Goal: Task Accomplishment & Management: Use online tool/utility

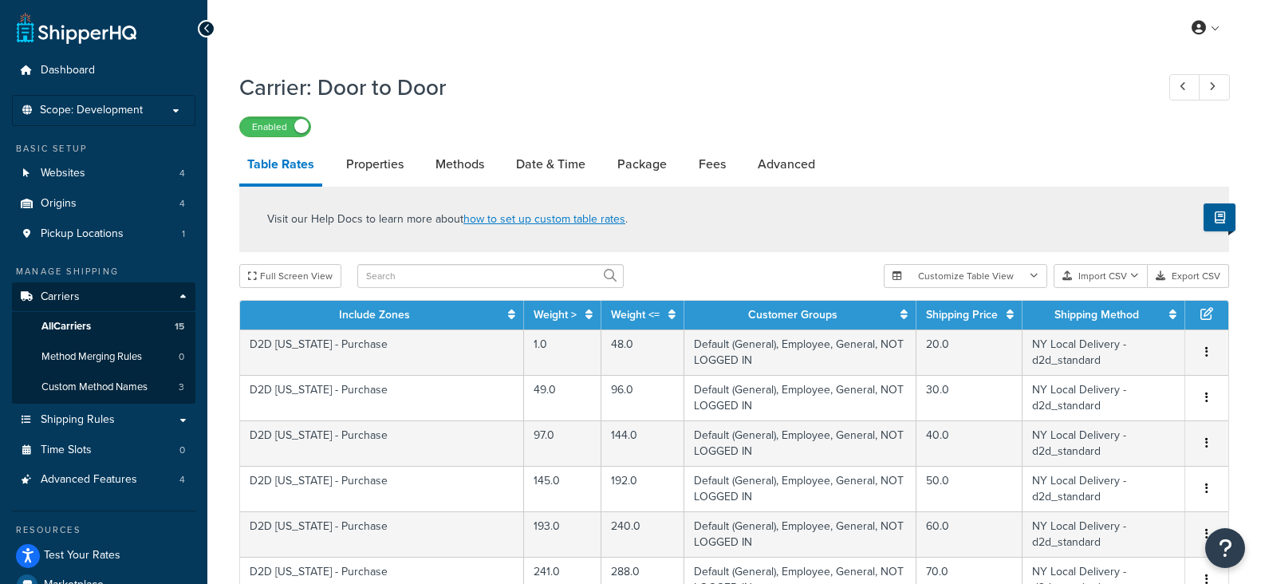
select select "25"
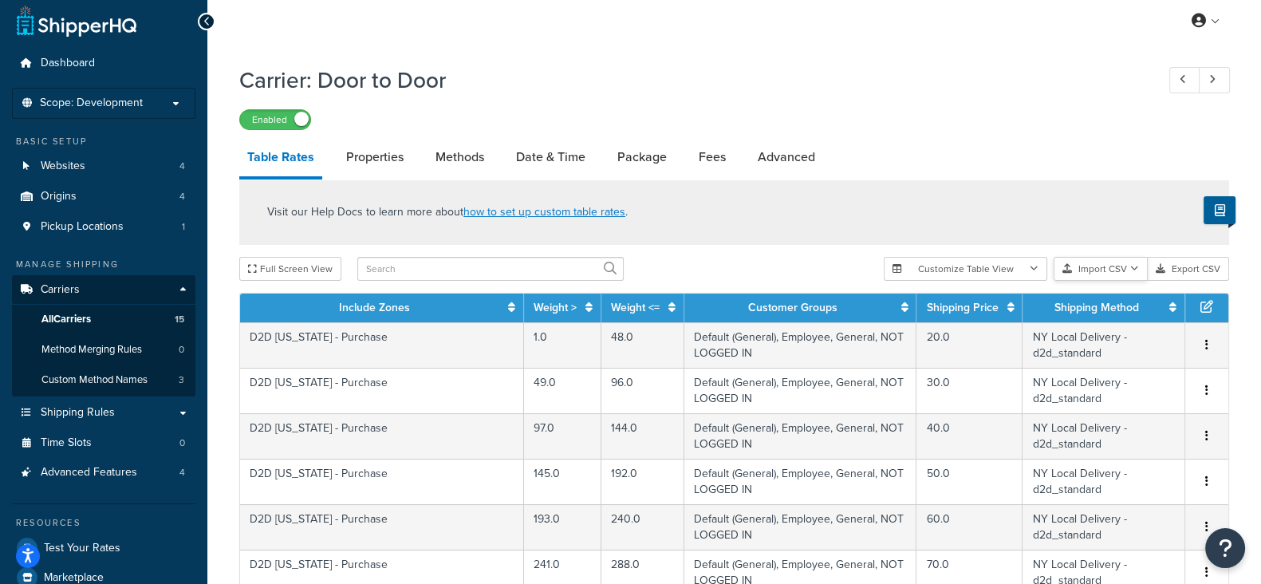
click at [1091, 269] on button "Import CSV" at bounding box center [1101, 269] width 94 height 24
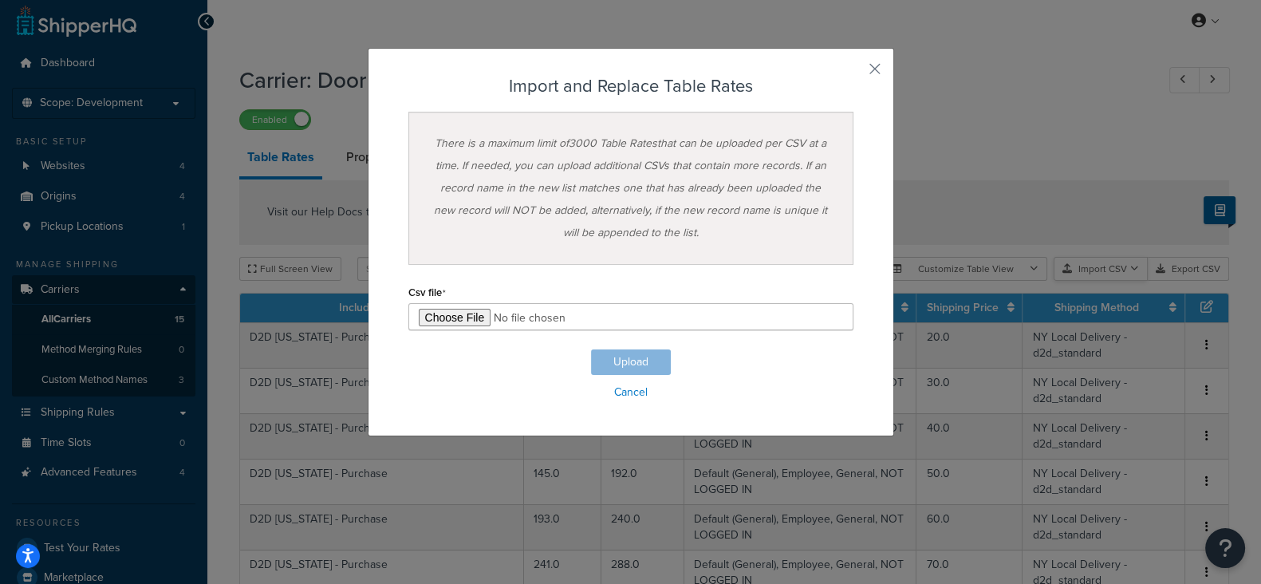
click at [1106, 281] on div "Customize Table View Show all columns Show selected columns Import CSV Import a…" at bounding box center [1056, 269] width 345 height 24
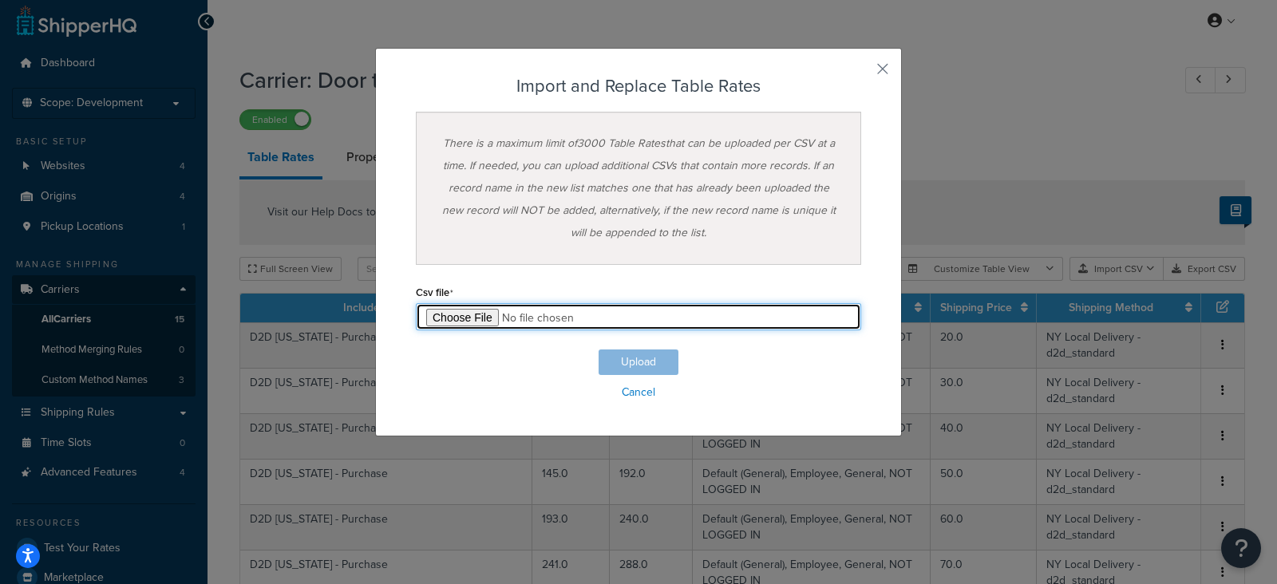
click at [464, 310] on input "file" at bounding box center [638, 316] width 445 height 27
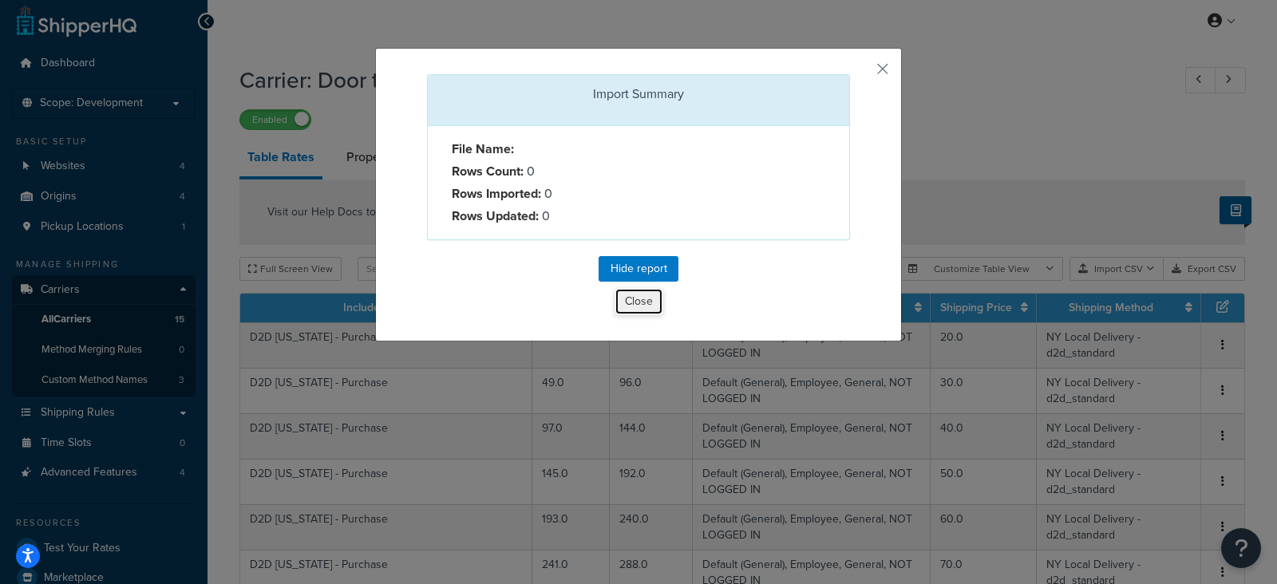
click at [628, 303] on button "Close" at bounding box center [638, 301] width 49 height 27
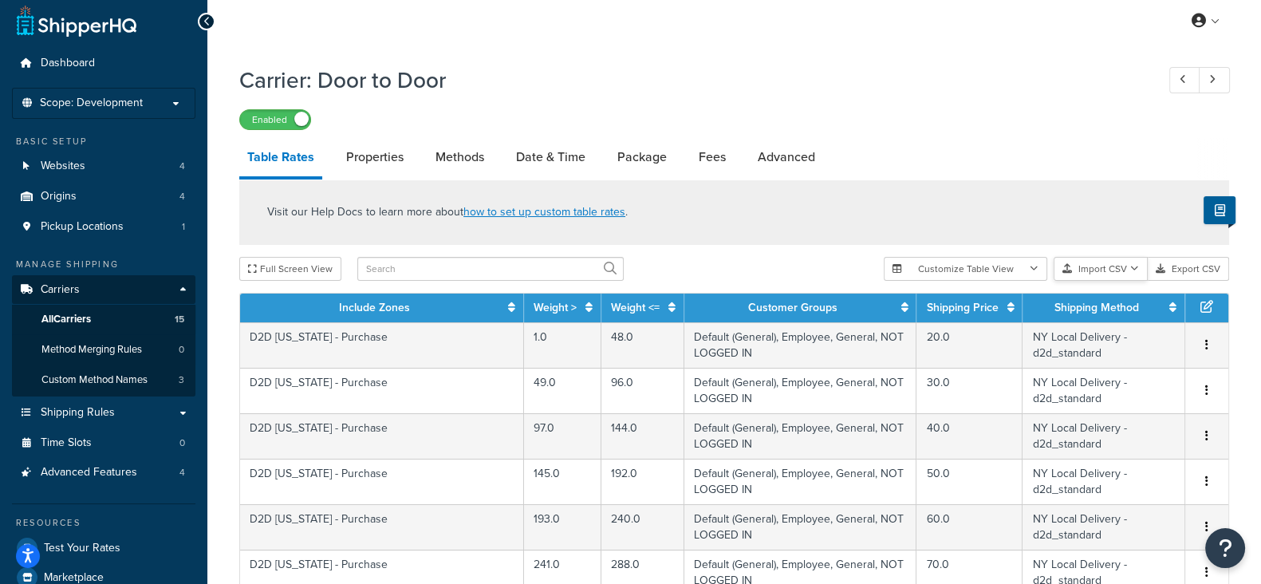
click at [1090, 266] on button "Import CSV" at bounding box center [1101, 269] width 94 height 24
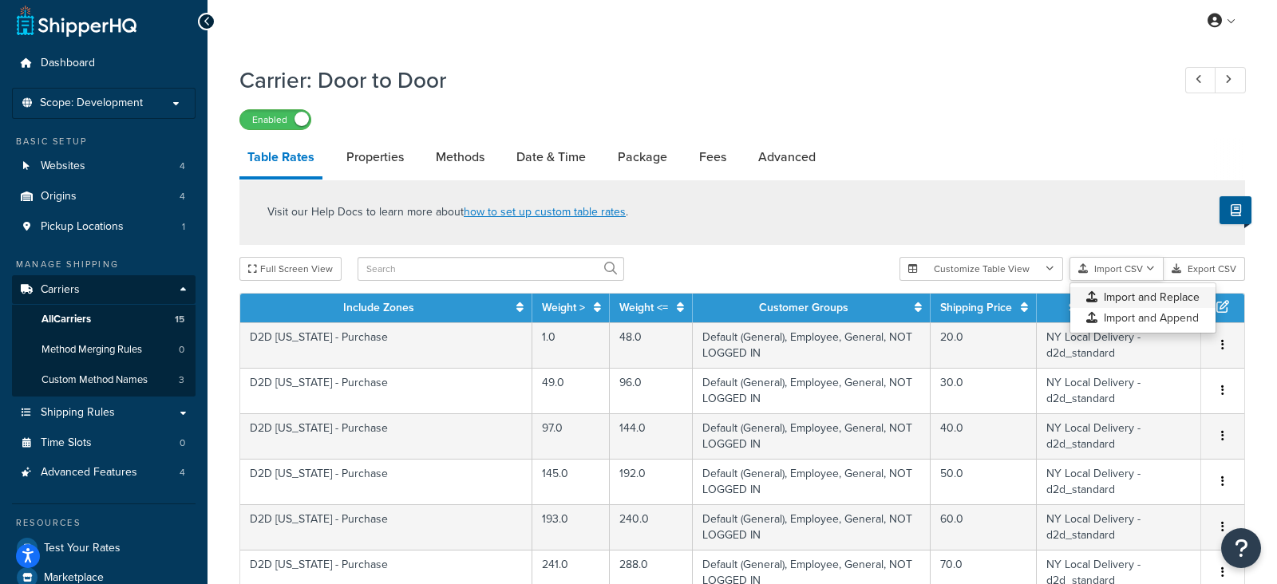
click at [1107, 281] on div "Customize Table View Show all columns Show selected columns Import CSV Import a…" at bounding box center [1071, 269] width 345 height 24
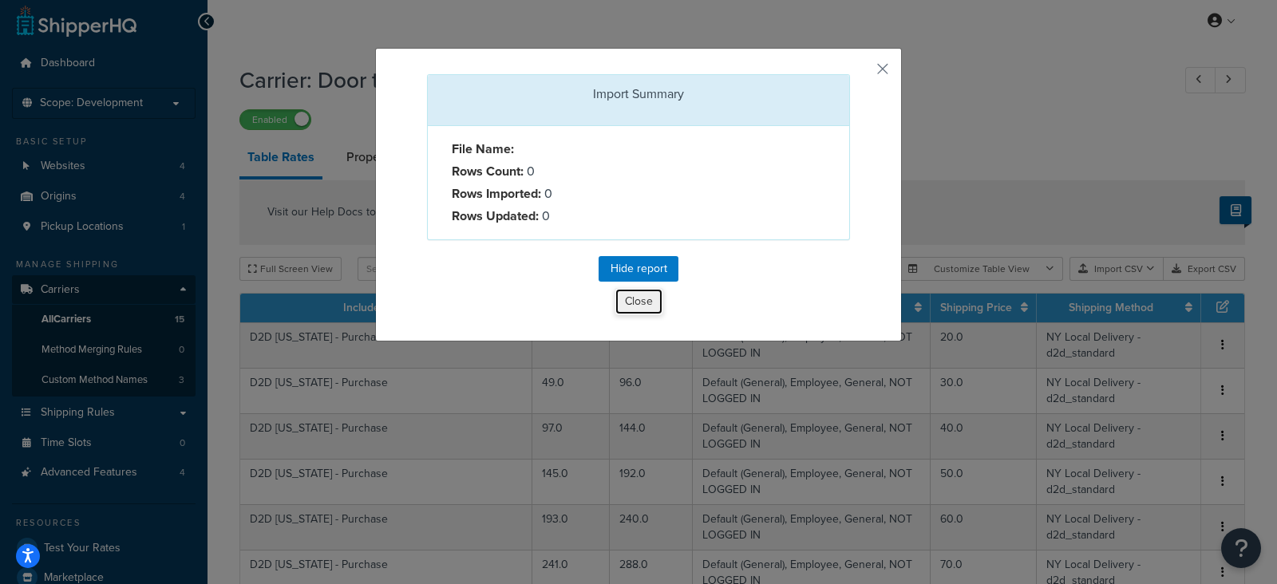
click at [633, 301] on button "Close" at bounding box center [638, 301] width 49 height 27
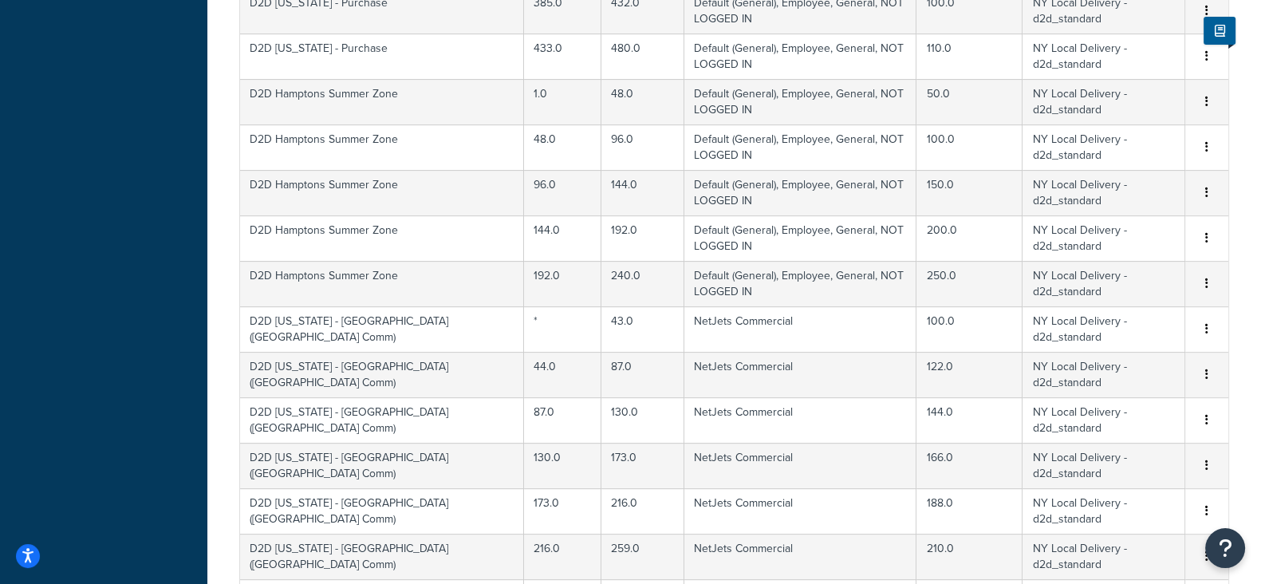
scroll to position [1104, 0]
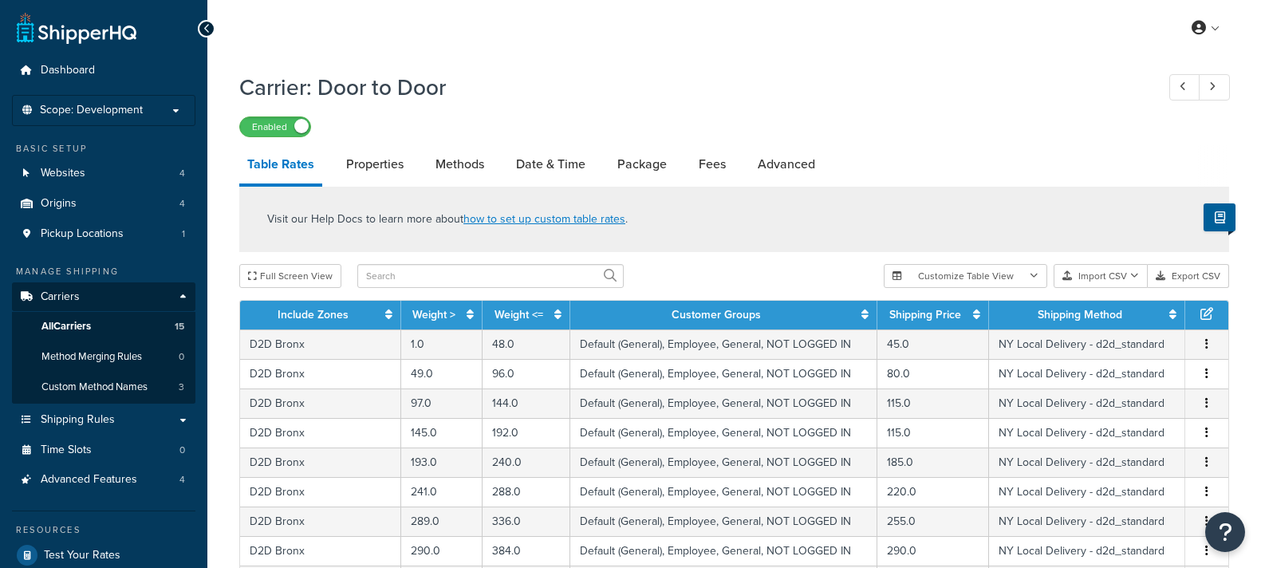
select select "25"
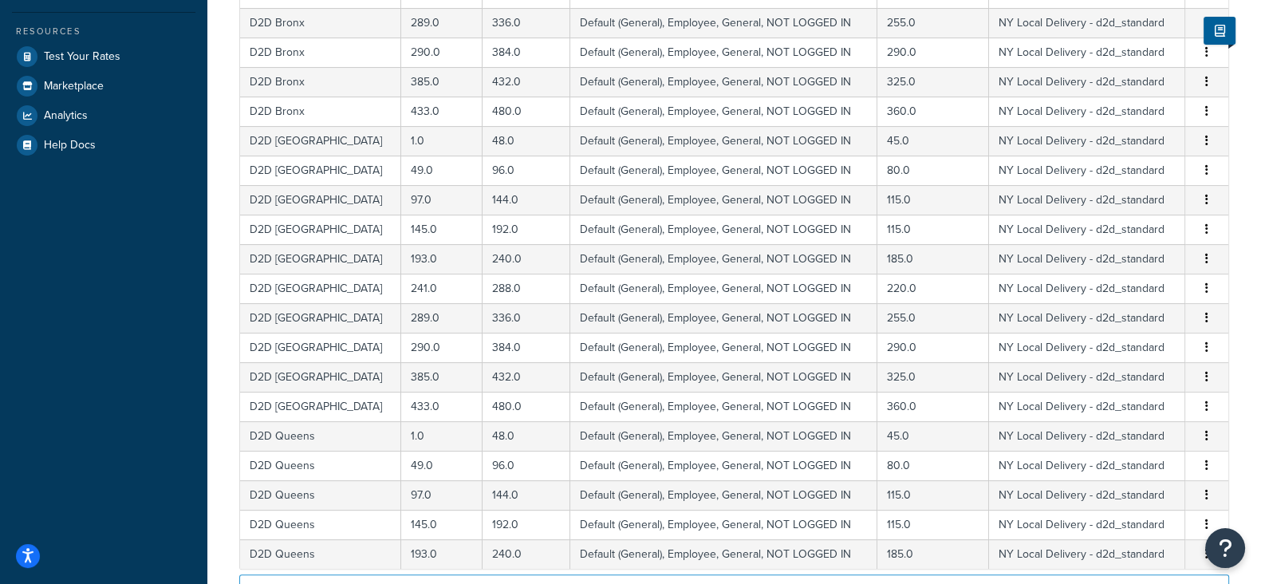
scroll to position [705, 0]
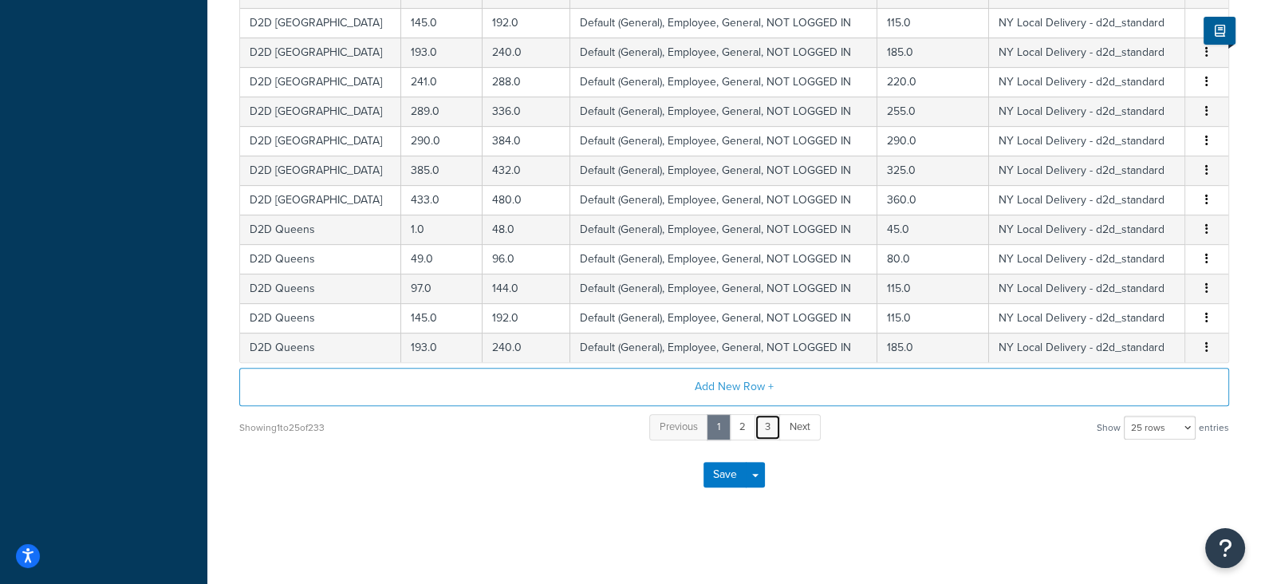
click at [764, 416] on link "3" at bounding box center [768, 427] width 26 height 26
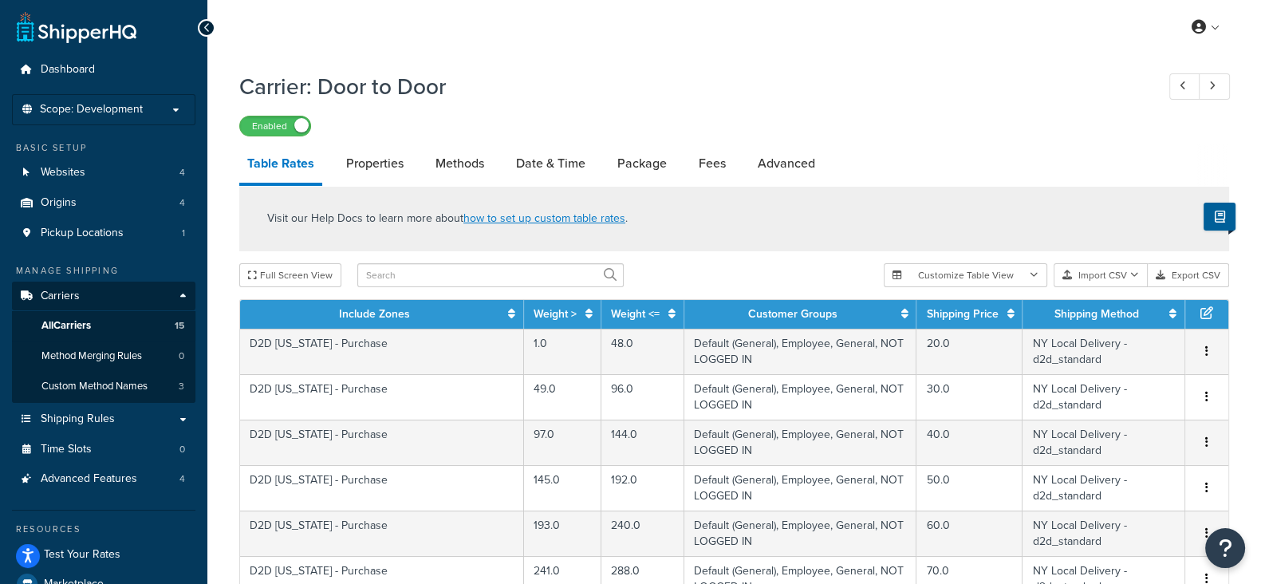
scroll to position [0, 0]
click at [1093, 277] on button "Import CSV" at bounding box center [1101, 276] width 94 height 24
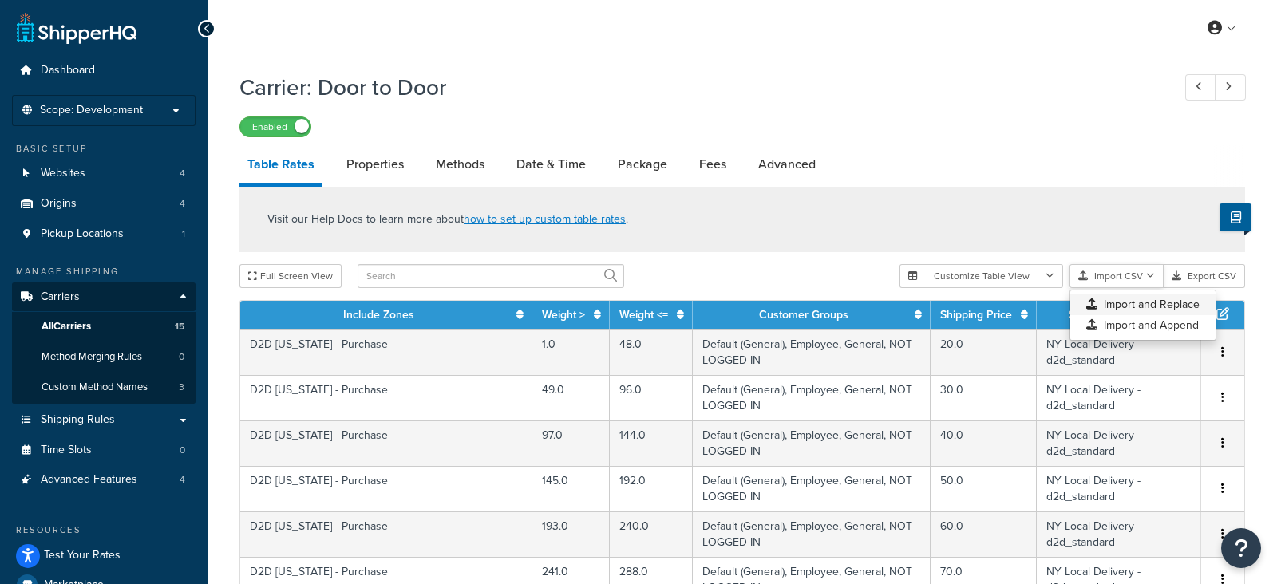
click at [1099, 288] on div "Customize Table View Show all columns Show selected columns Import CSV Import a…" at bounding box center [1071, 276] width 345 height 24
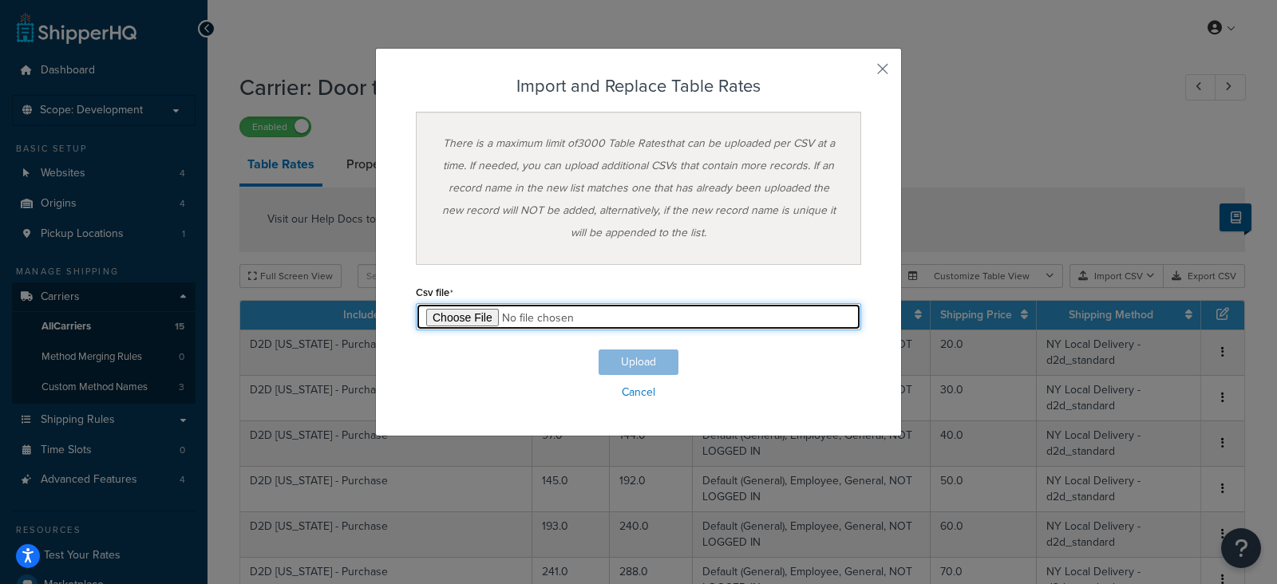
click at [471, 318] on input "file" at bounding box center [638, 316] width 445 height 27
type input "C:\fakepath\SHQ D2D Rates with NJ Comm update 9.30.25.csv"
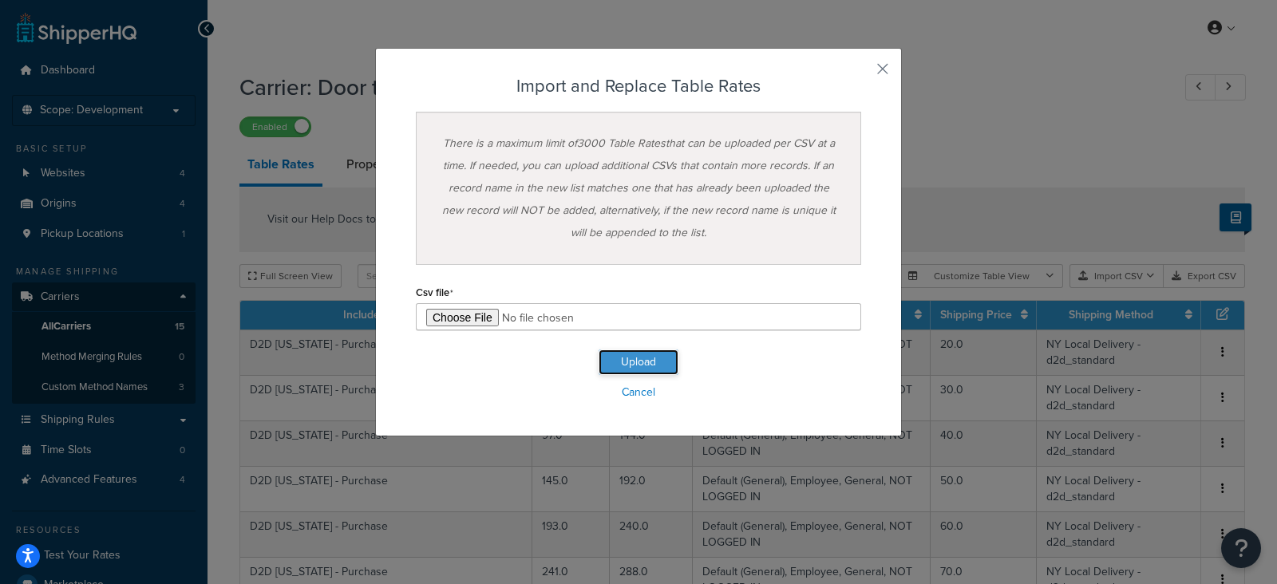
click at [639, 363] on button "Upload" at bounding box center [638, 362] width 80 height 26
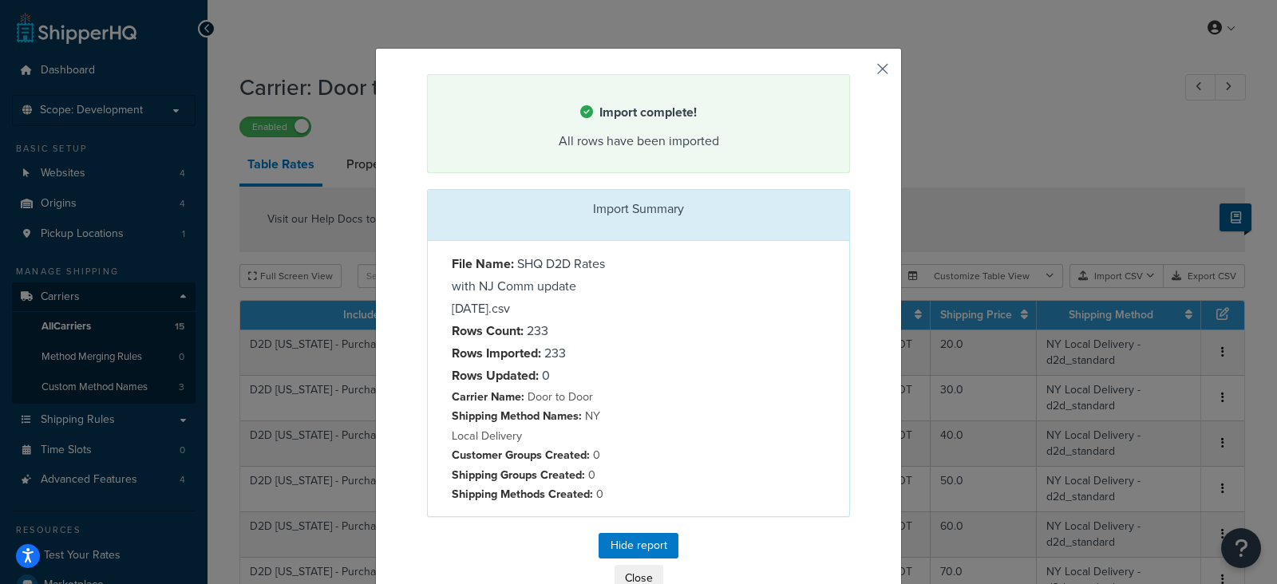
click at [850, 74] on button "button" at bounding box center [848, 76] width 4 height 4
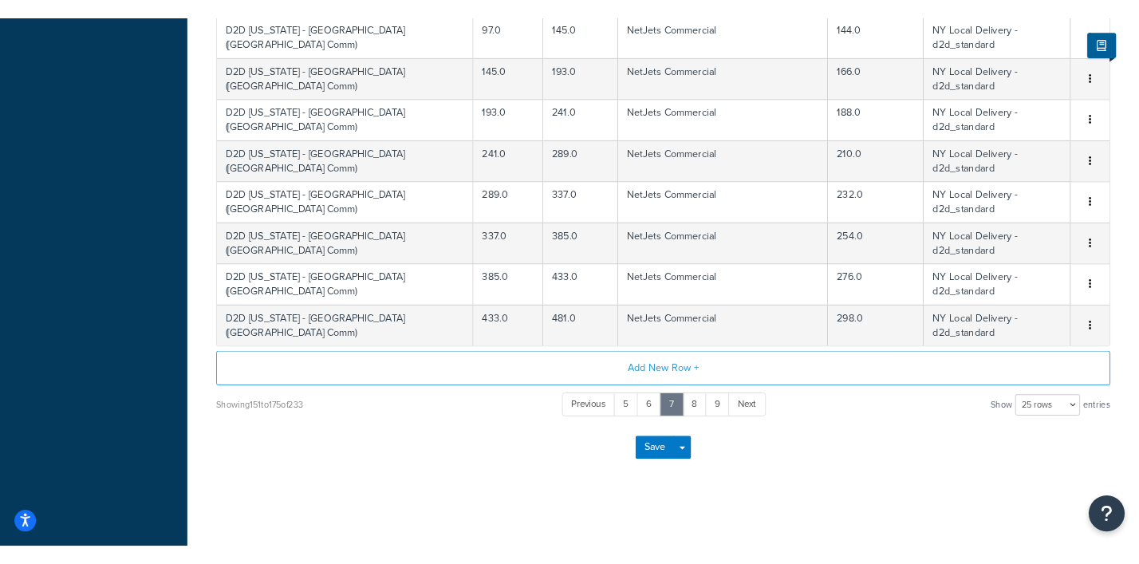
scroll to position [805, 0]
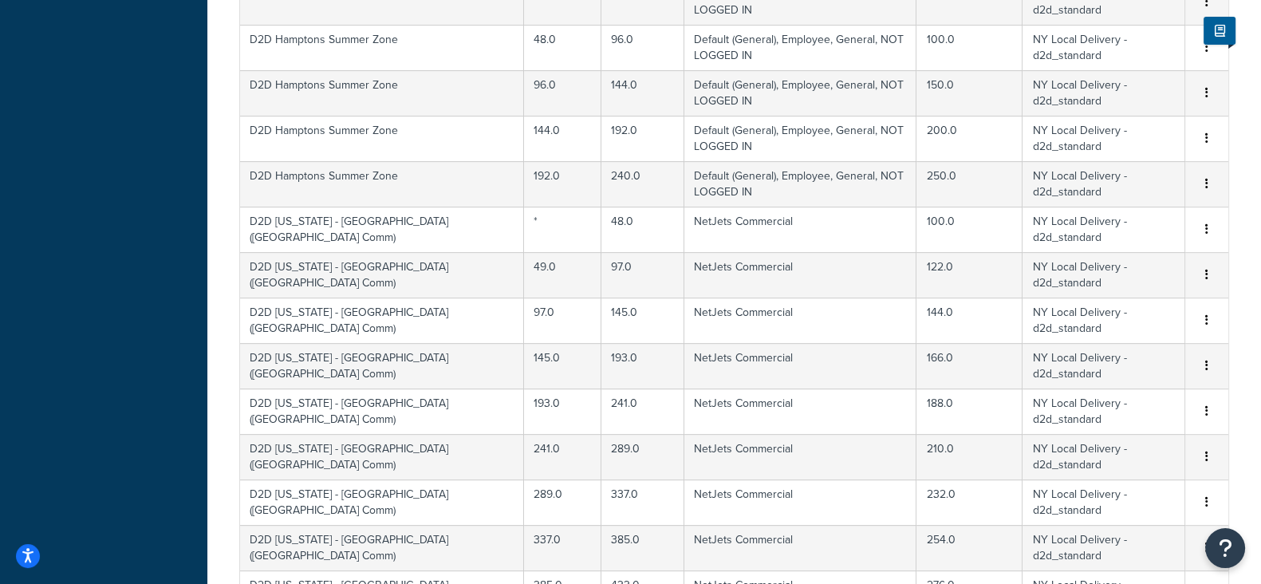
click at [124, 310] on div "Dashboard Scope: Development Basic Setup Websites 4 Origins 4 Pickup Locations …" at bounding box center [103, 40] width 207 height 1691
click at [31, 184] on div "Dashboard Scope: Development Basic Setup Websites 4 Origins 4 Pickup Locations …" at bounding box center [103, 40] width 207 height 1691
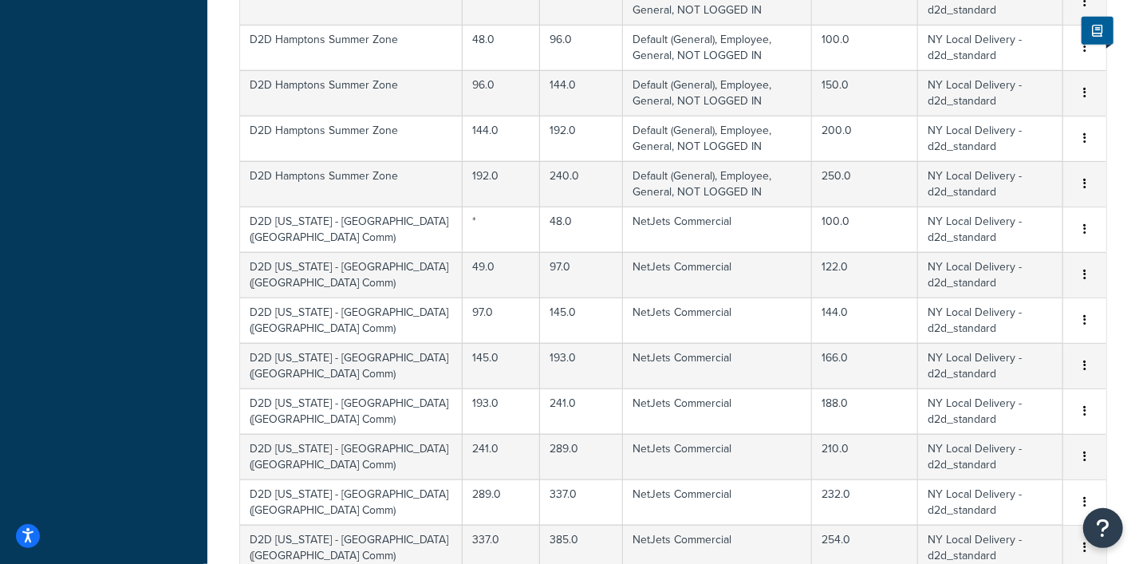
scroll to position [0, 0]
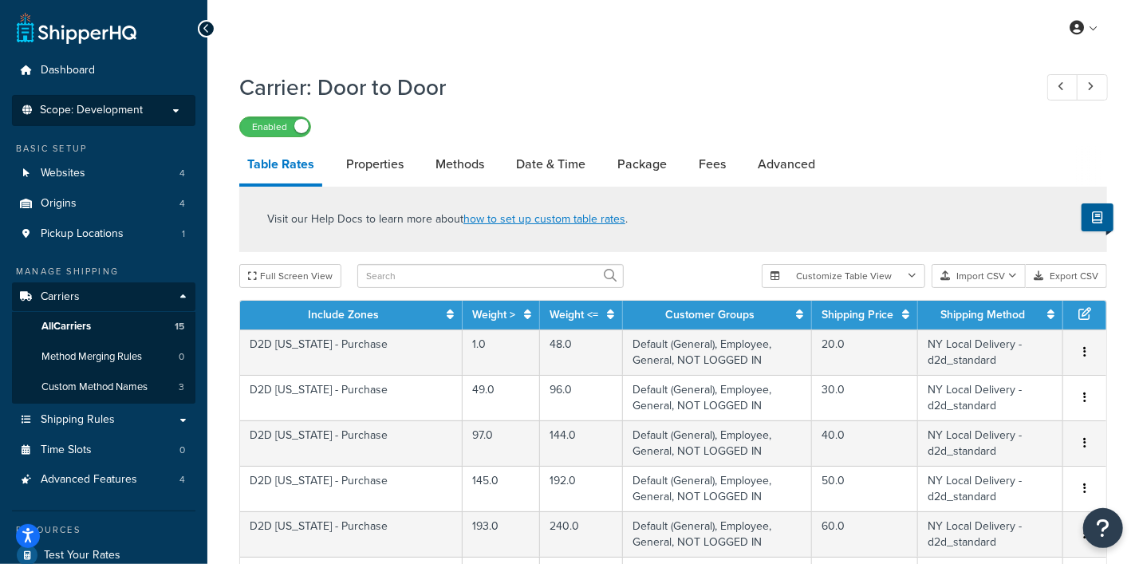
click at [168, 112] on p "Scope: Development" at bounding box center [103, 111] width 169 height 14
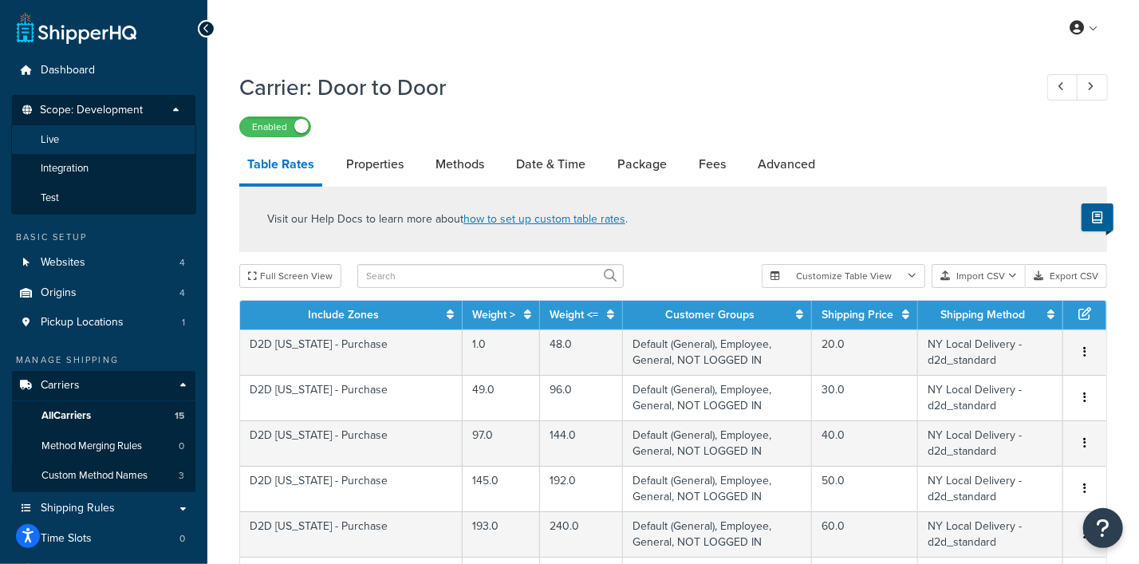
click at [48, 144] on span "Live" at bounding box center [50, 140] width 18 height 14
